Goal: Navigation & Orientation: Find specific page/section

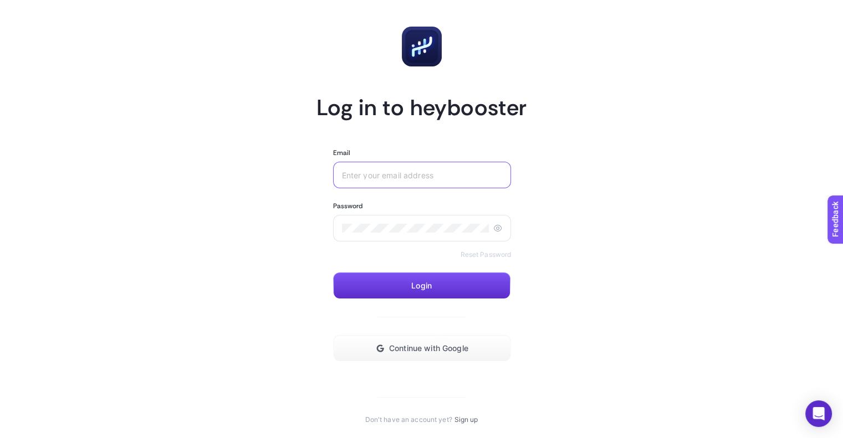
click at [400, 171] on input "Email" at bounding box center [422, 175] width 161 height 9
click at [392, 173] on input "[PERSON_NAME].cetinq" at bounding box center [422, 175] width 161 height 9
click at [397, 176] on input "[PERSON_NAME].cetinq" at bounding box center [422, 175] width 161 height 9
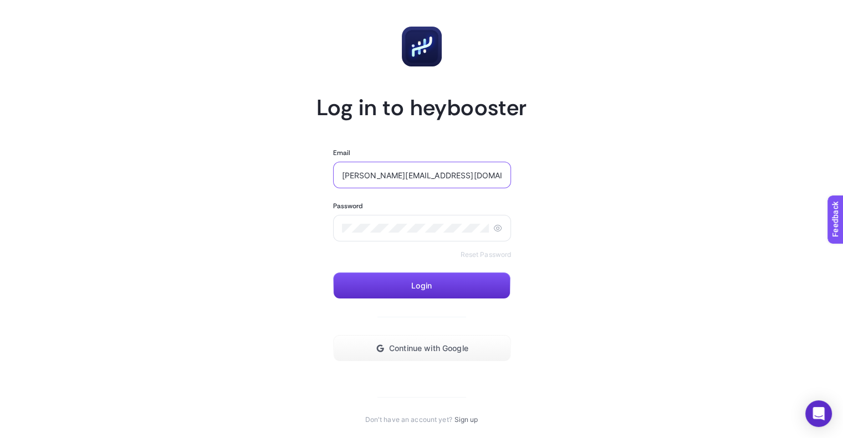
type input "[PERSON_NAME][EMAIL_ADDRESS][DOMAIN_NAME]"
click at [494, 229] on icon at bounding box center [497, 228] width 9 height 9
click at [424, 289] on span "Login" at bounding box center [421, 285] width 20 height 9
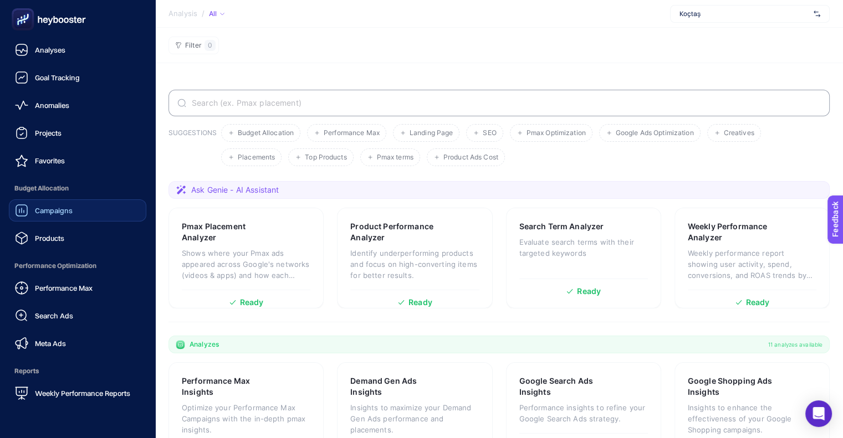
click at [49, 208] on span "Campaigns" at bounding box center [54, 210] width 38 height 9
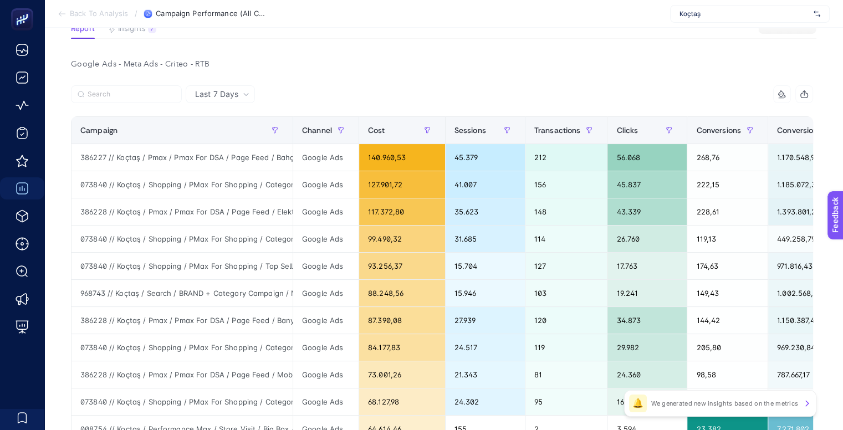
scroll to position [42, 0]
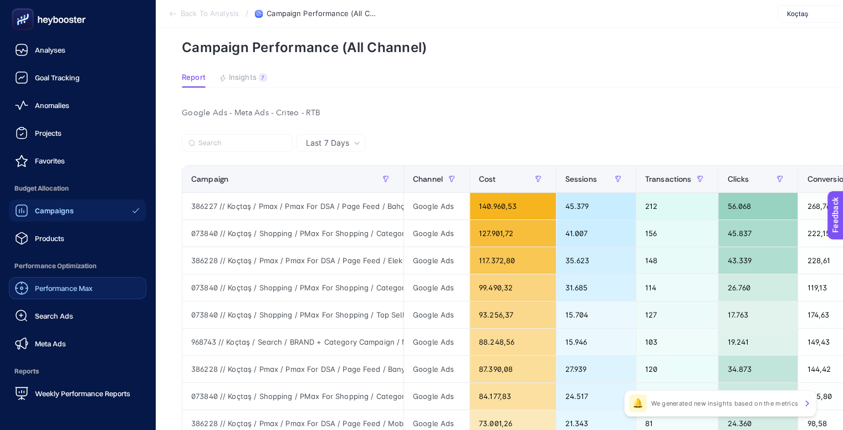
click at [53, 280] on link "Performance Max" at bounding box center [77, 288] width 137 height 22
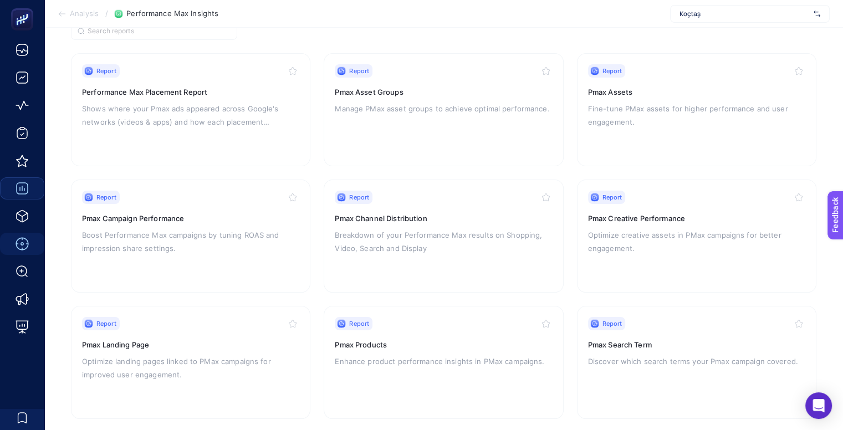
scroll to position [113, 0]
